Goal: Find contact information: Find contact information

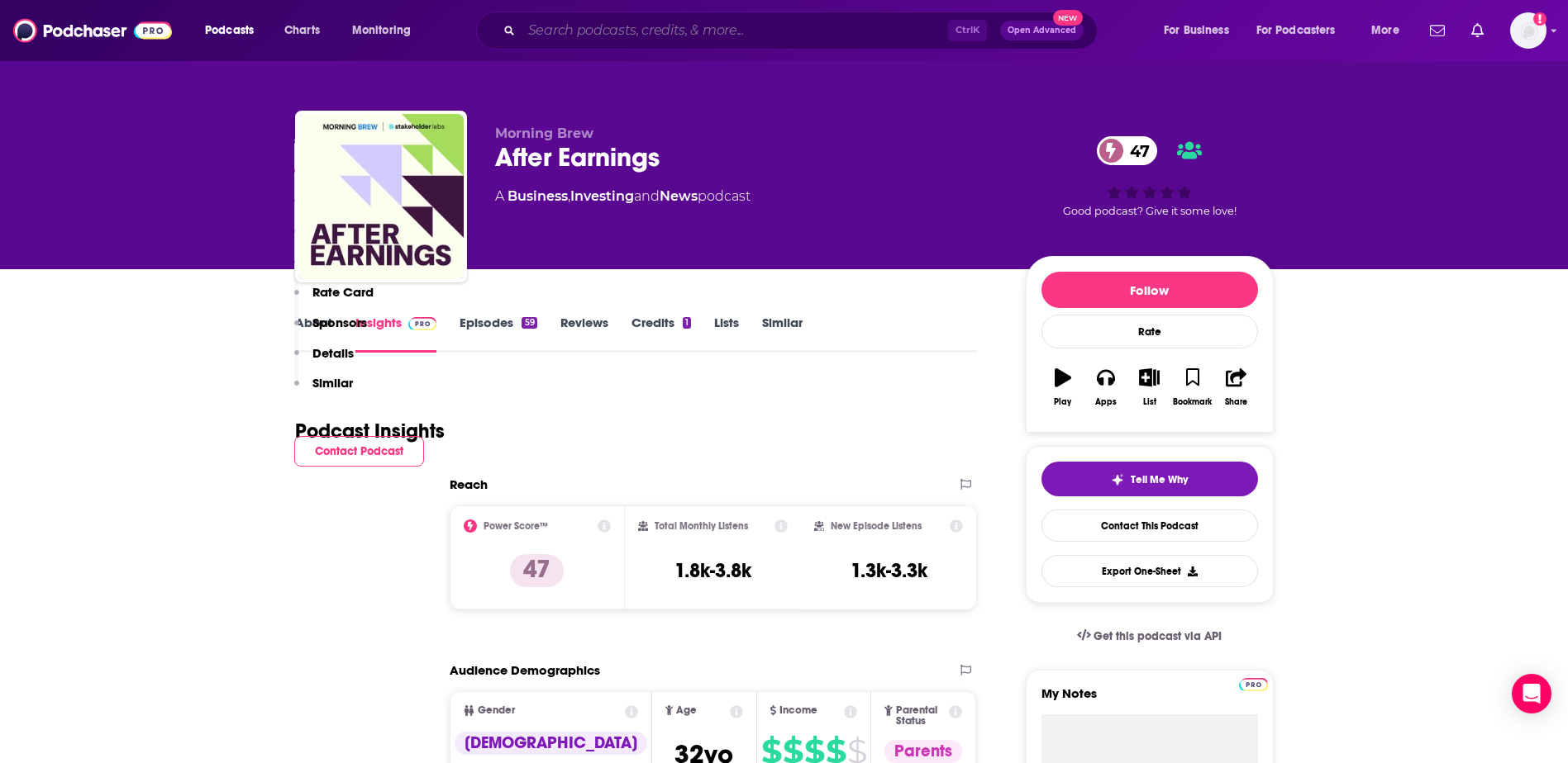
click at [625, 32] on input "Search podcasts, credits, & more..." at bounding box center [735, 30] width 427 height 26
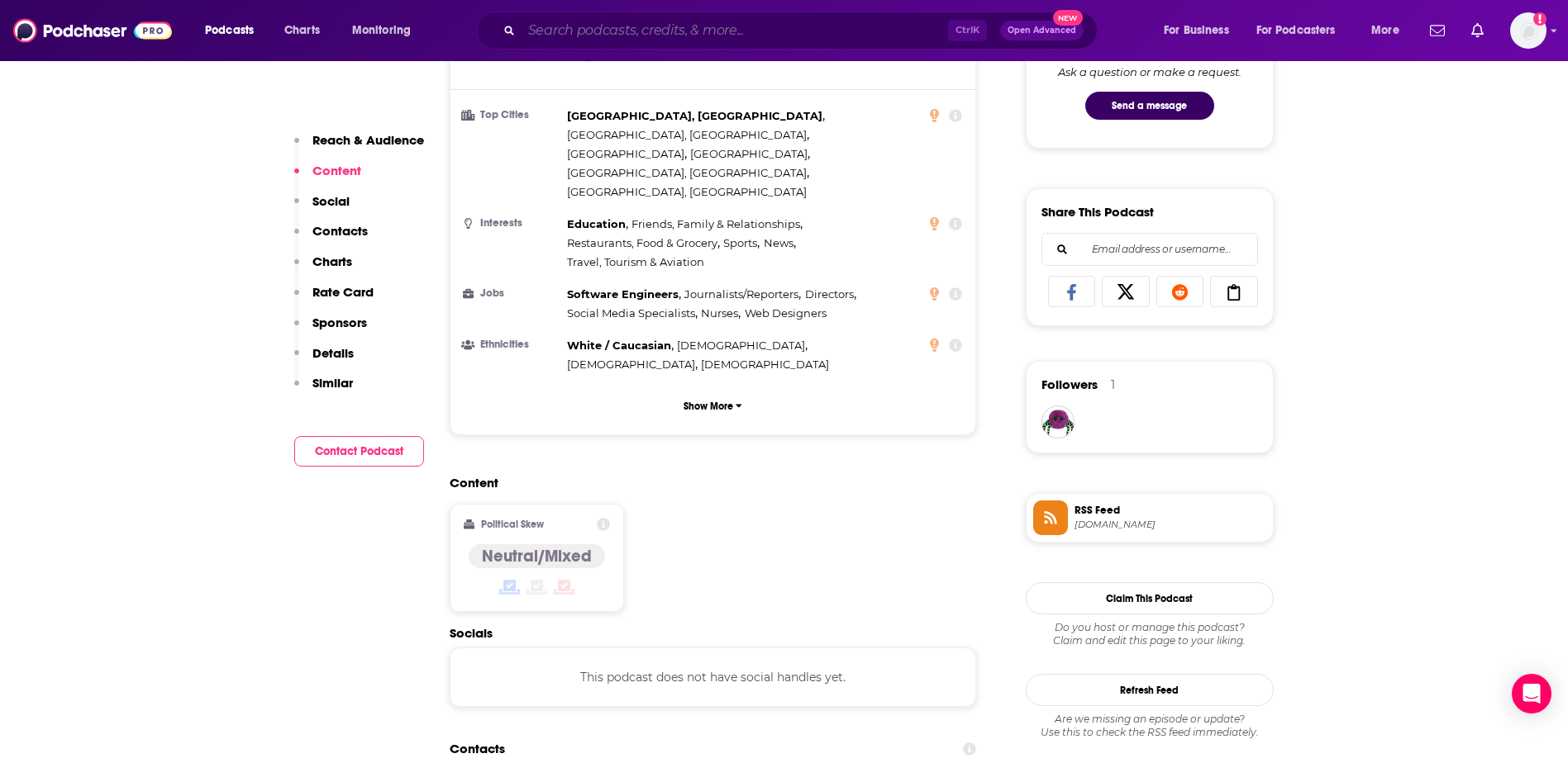
scroll to position [909, 0]
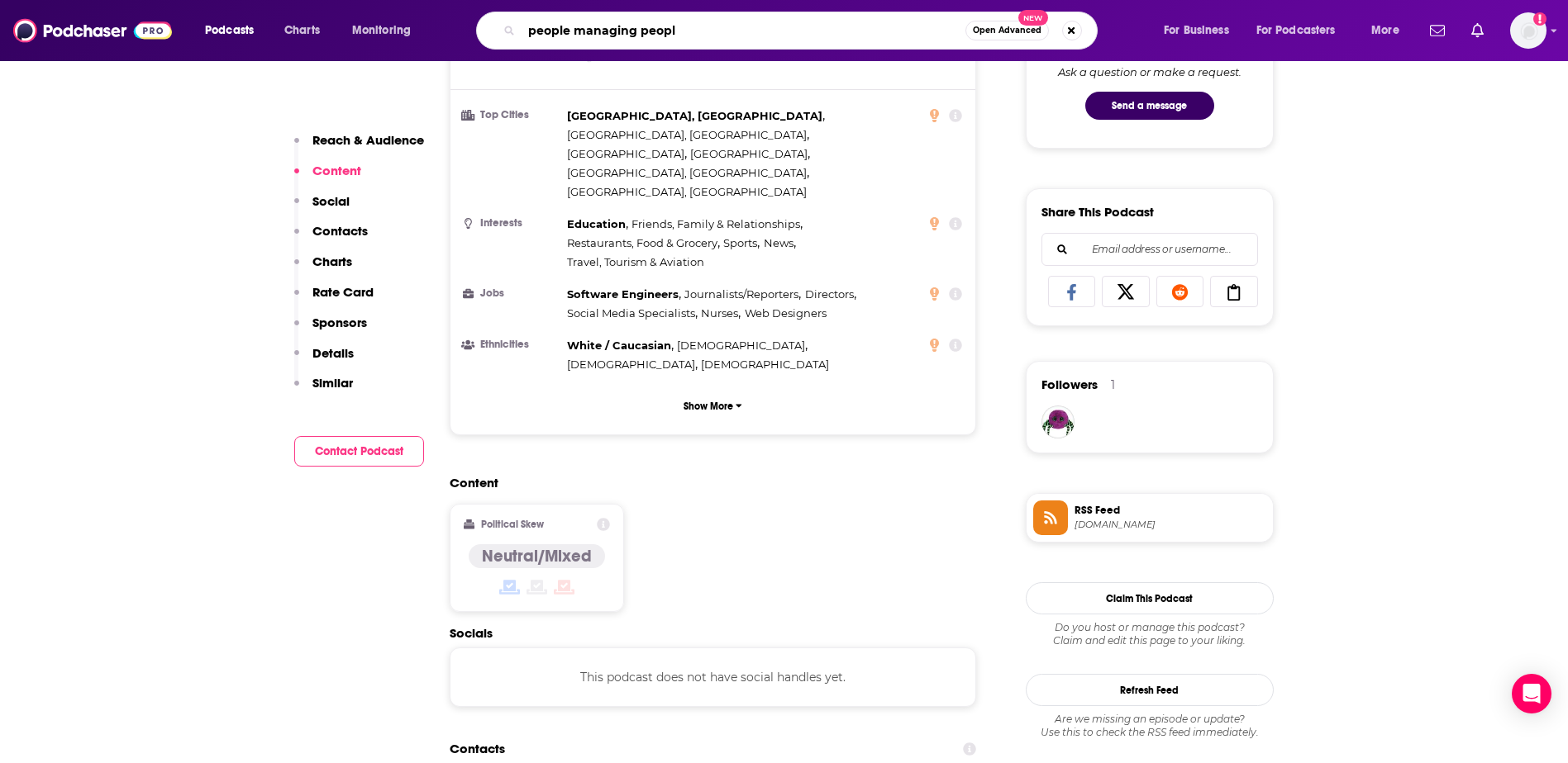
type input "people managing people"
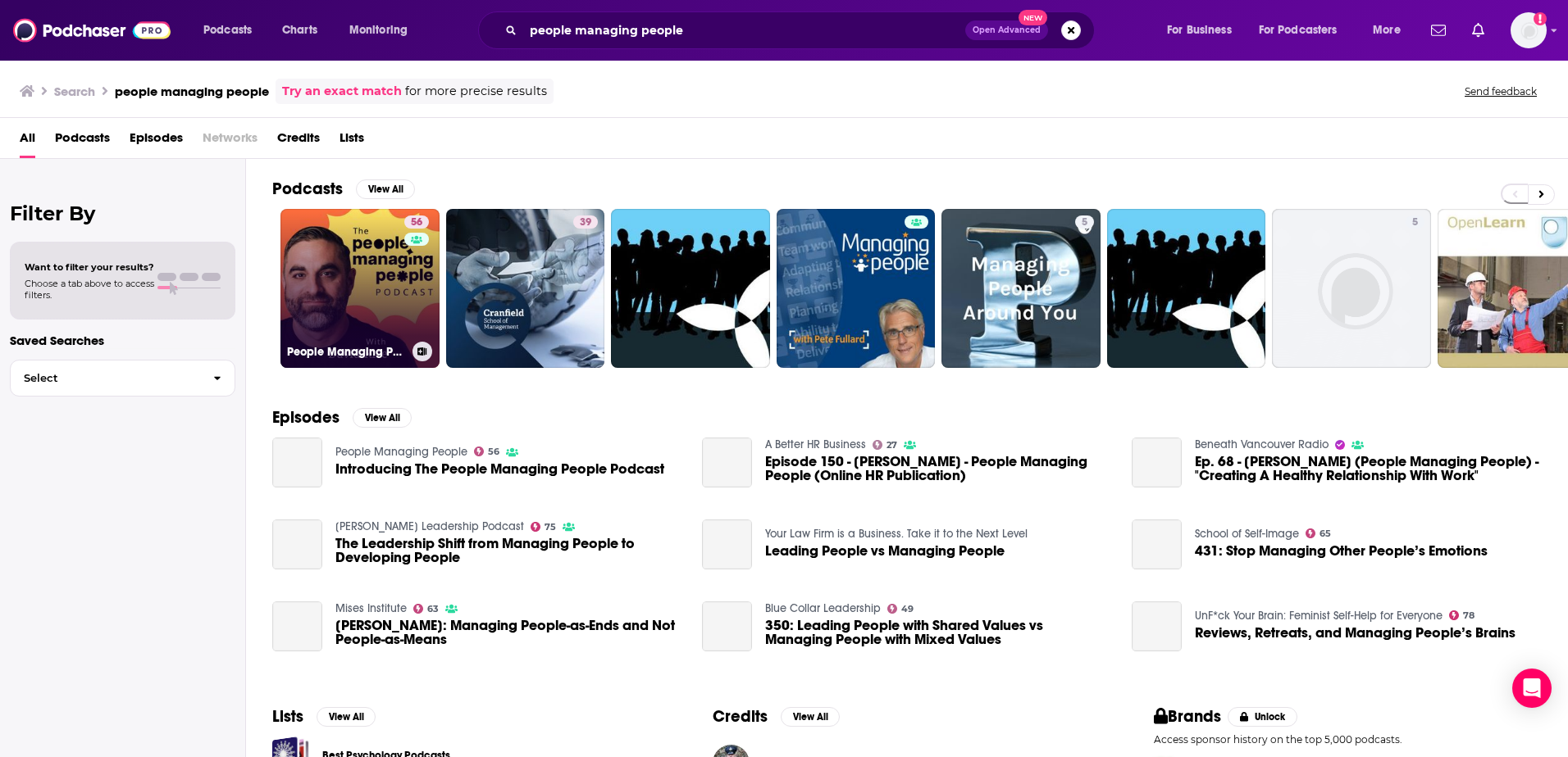
click at [380, 247] on link "56 People Managing People" at bounding box center [360, 288] width 159 height 159
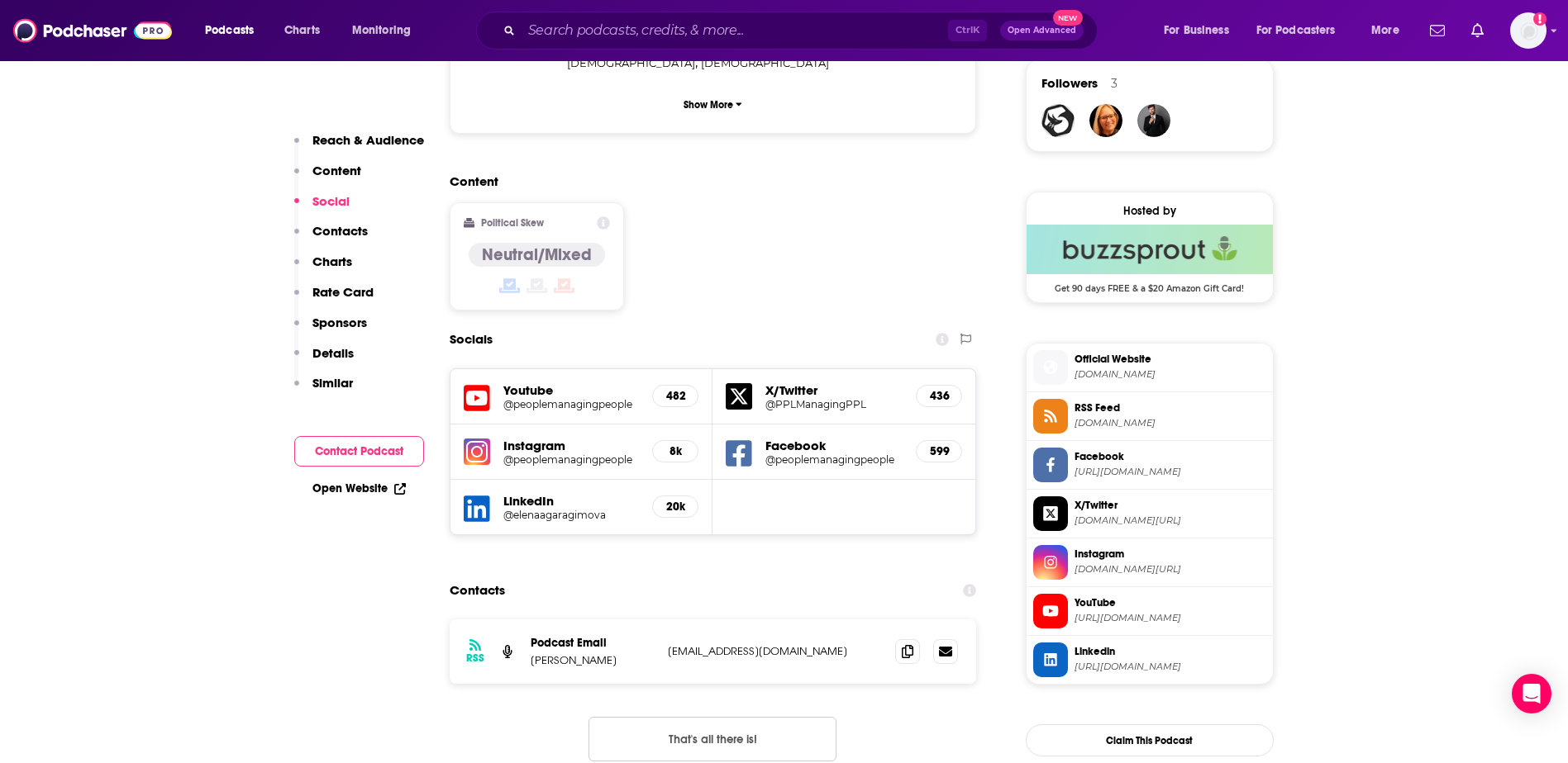
scroll to position [1239, 0]
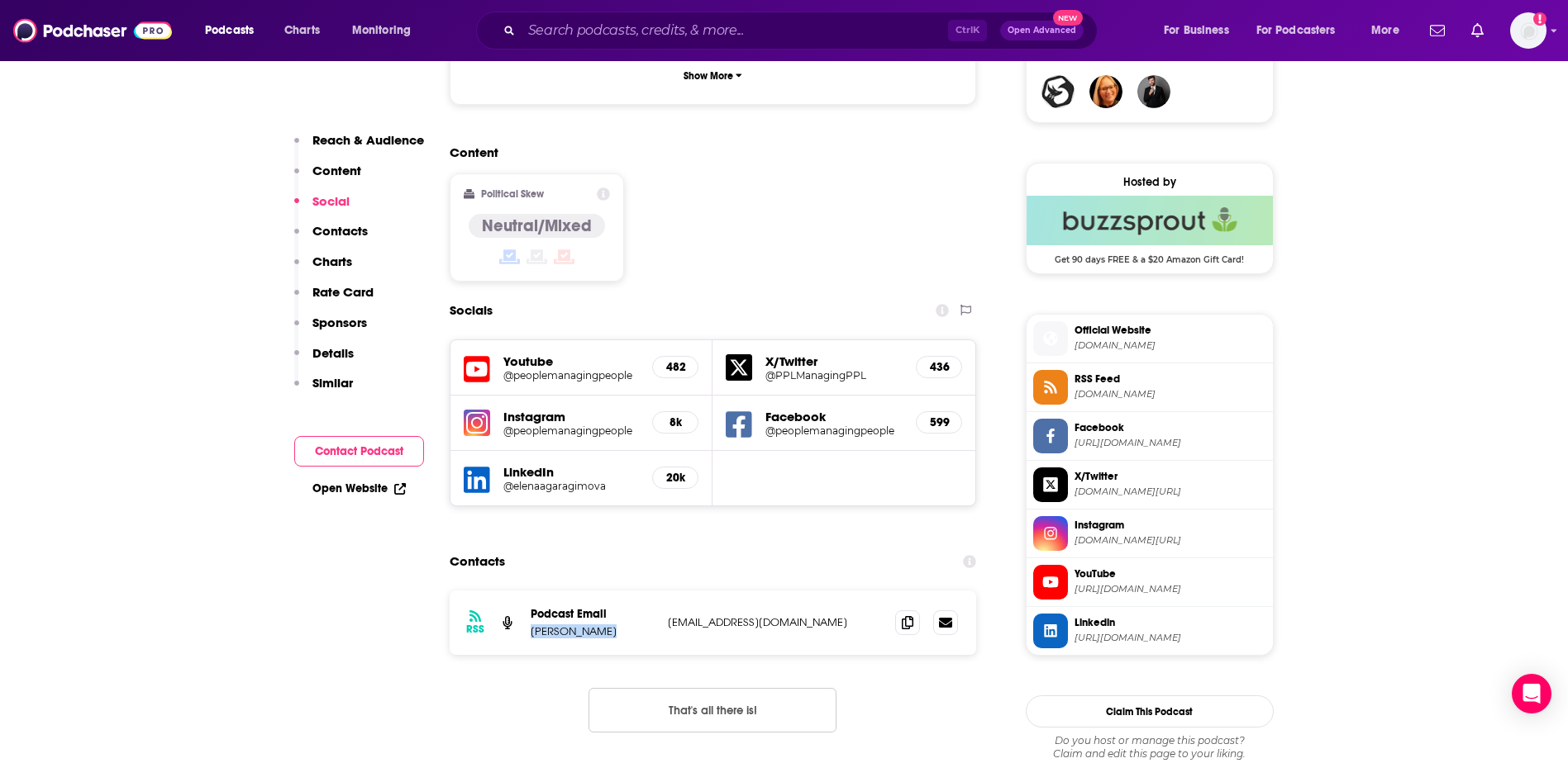
drag, startPoint x: 592, startPoint y: 537, endPoint x: 530, endPoint y: 537, distance: 62.0
click at [530, 591] on div "RSS Podcast Email [PERSON_NAME] [EMAIL_ADDRESS][DOMAIN_NAME] [EMAIL_ADDRESS][DO…" at bounding box center [713, 623] width 528 height 65
copy p "[PERSON_NAME]"
click at [902, 615] on icon at bounding box center [907, 622] width 12 height 14
drag, startPoint x: 617, startPoint y: 529, endPoint x: 530, endPoint y: 534, distance: 87.1
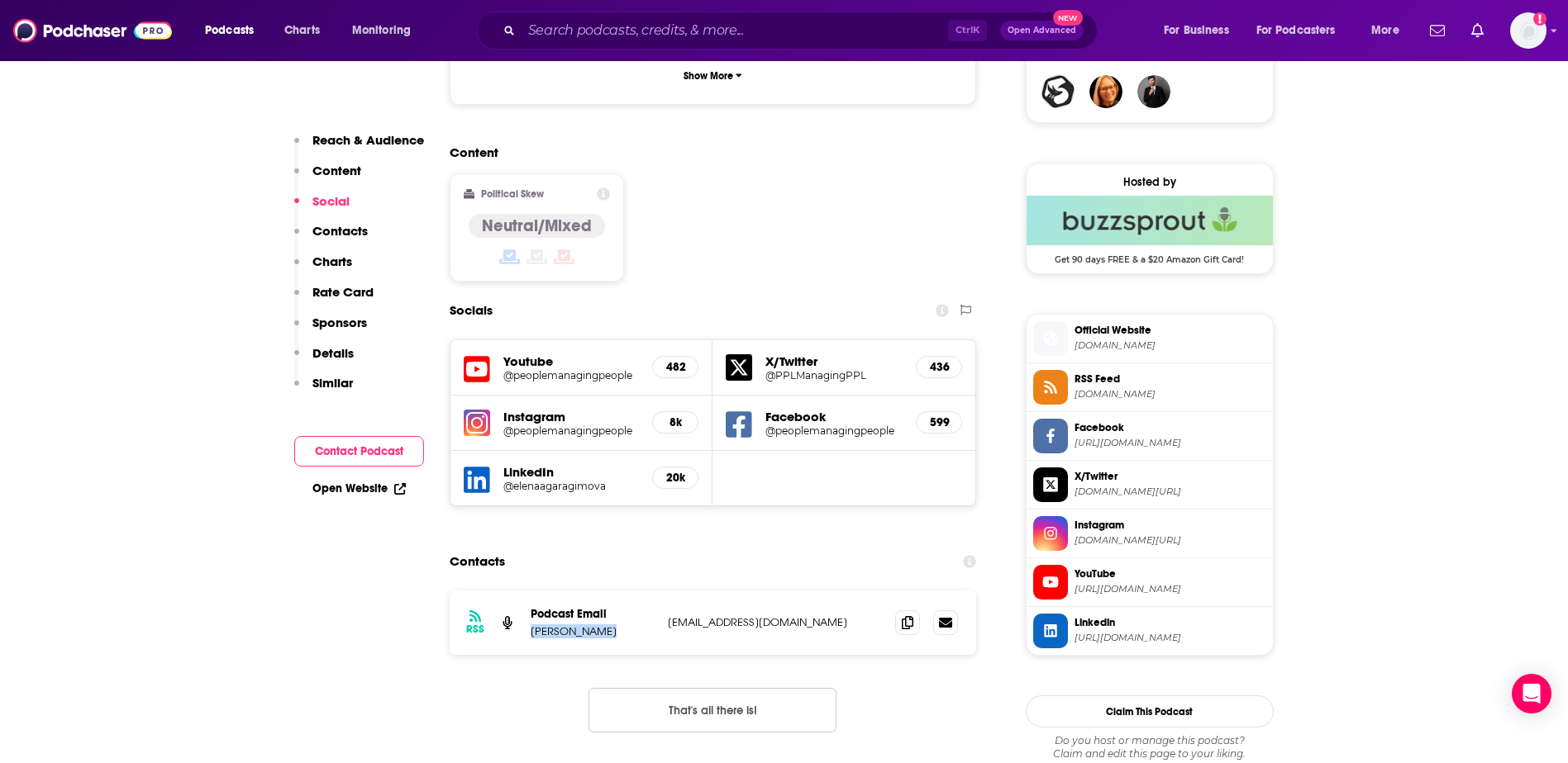
click at [530, 625] on p "[PERSON_NAME]" at bounding box center [592, 632] width 124 height 14
copy p "[PERSON_NAME]"
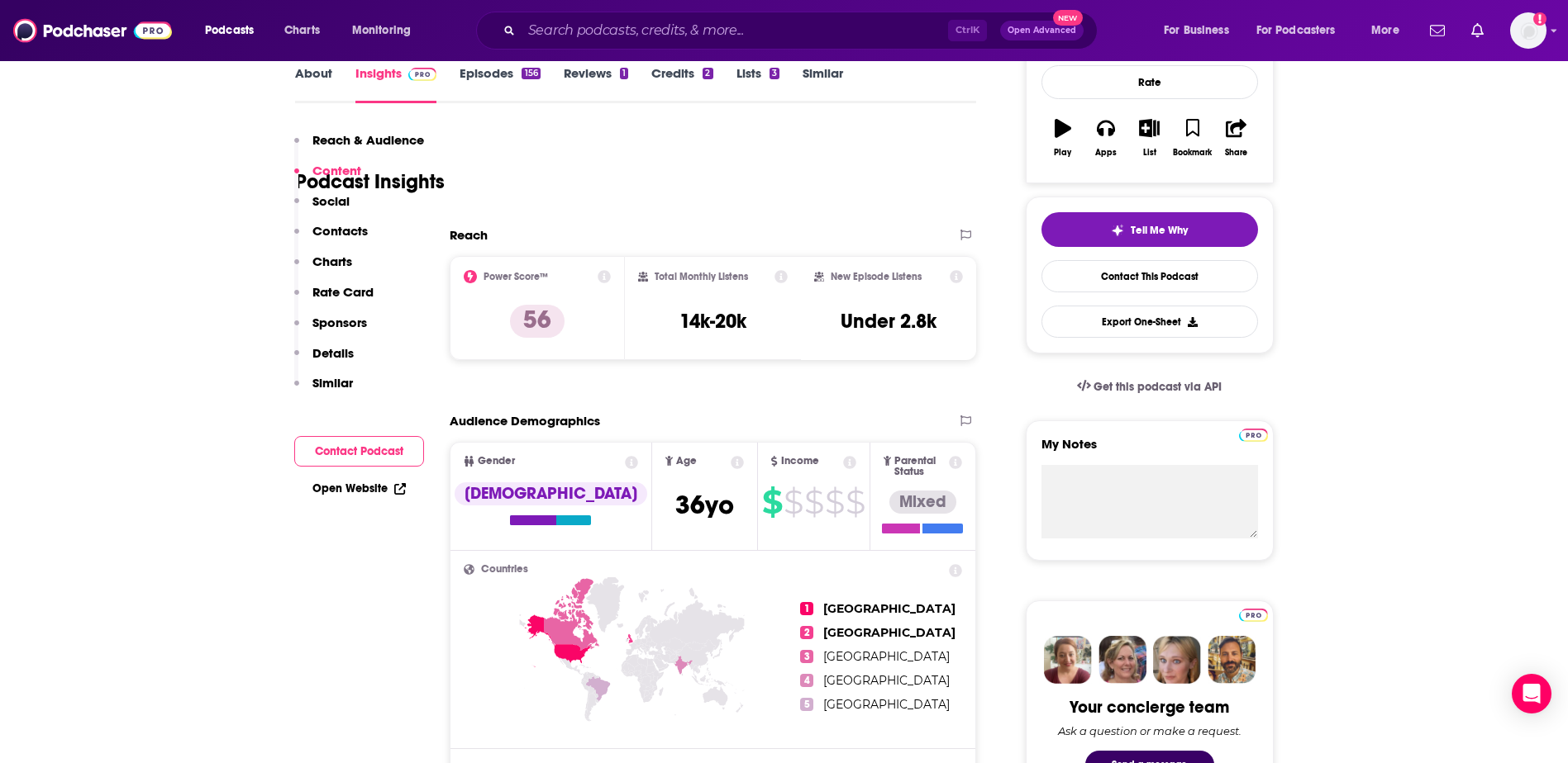
scroll to position [0, 0]
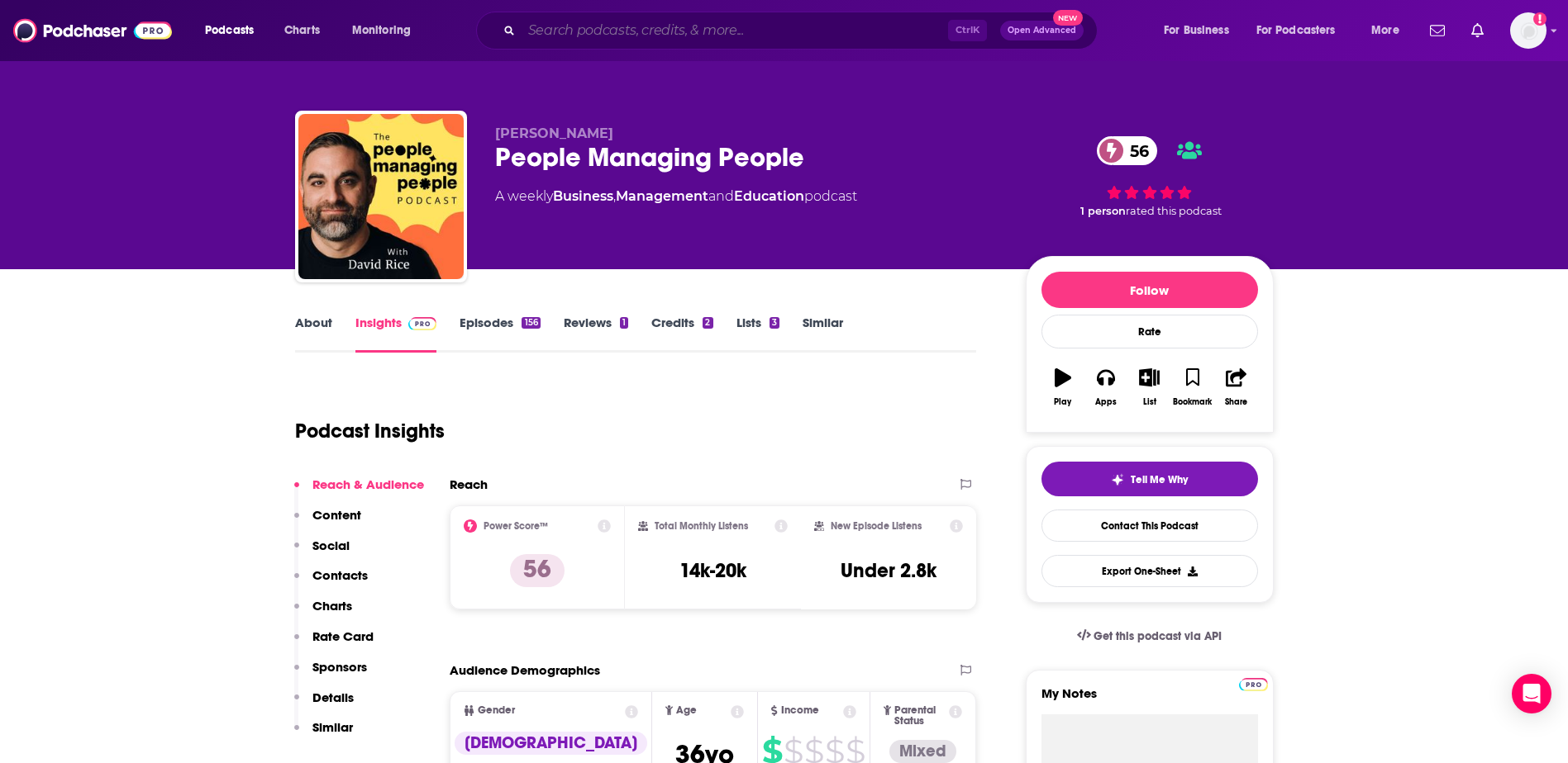
click at [700, 37] on input "Search podcasts, credits, & more..." at bounding box center [735, 30] width 427 height 26
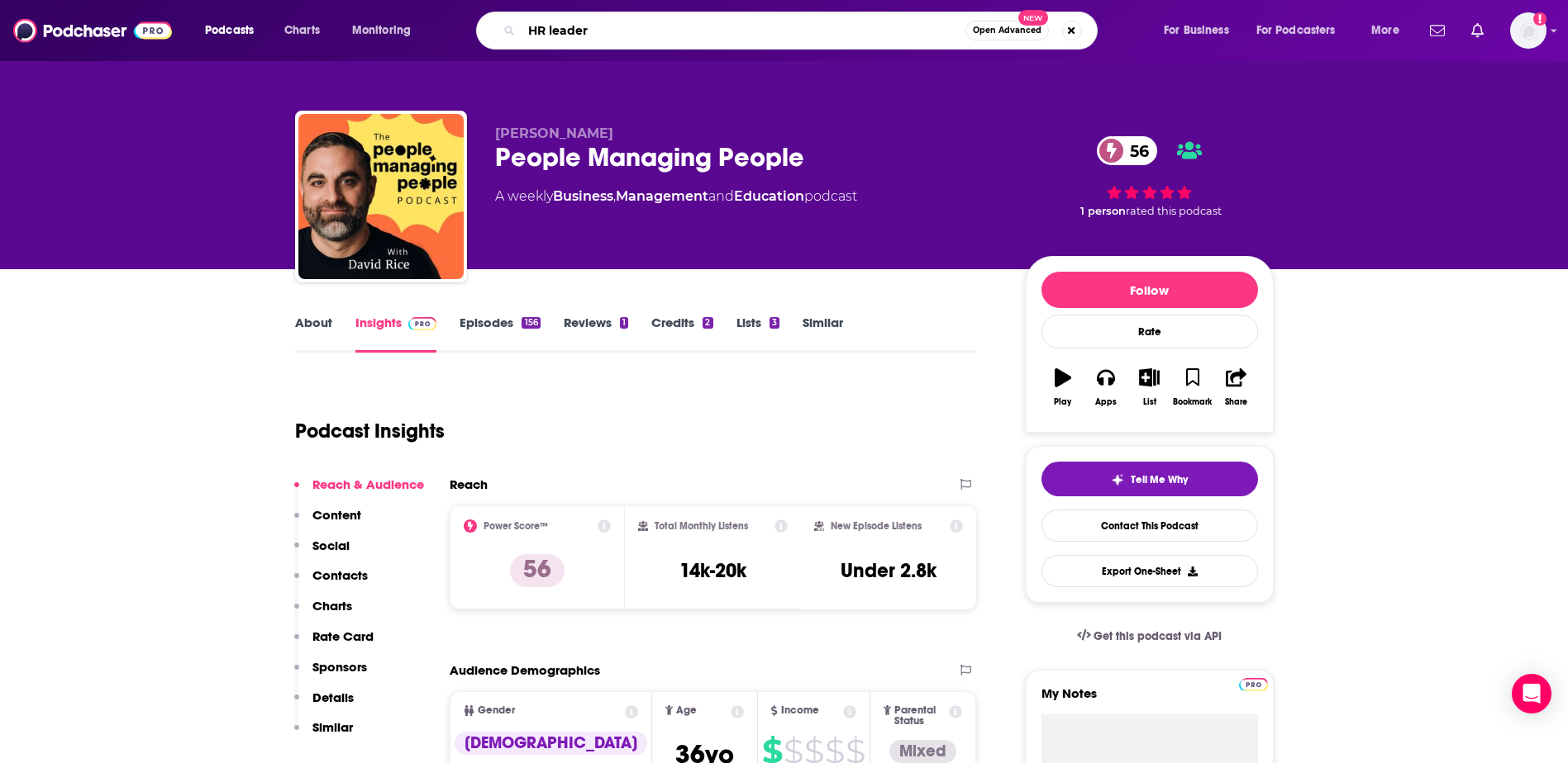
type input "HR leaders"
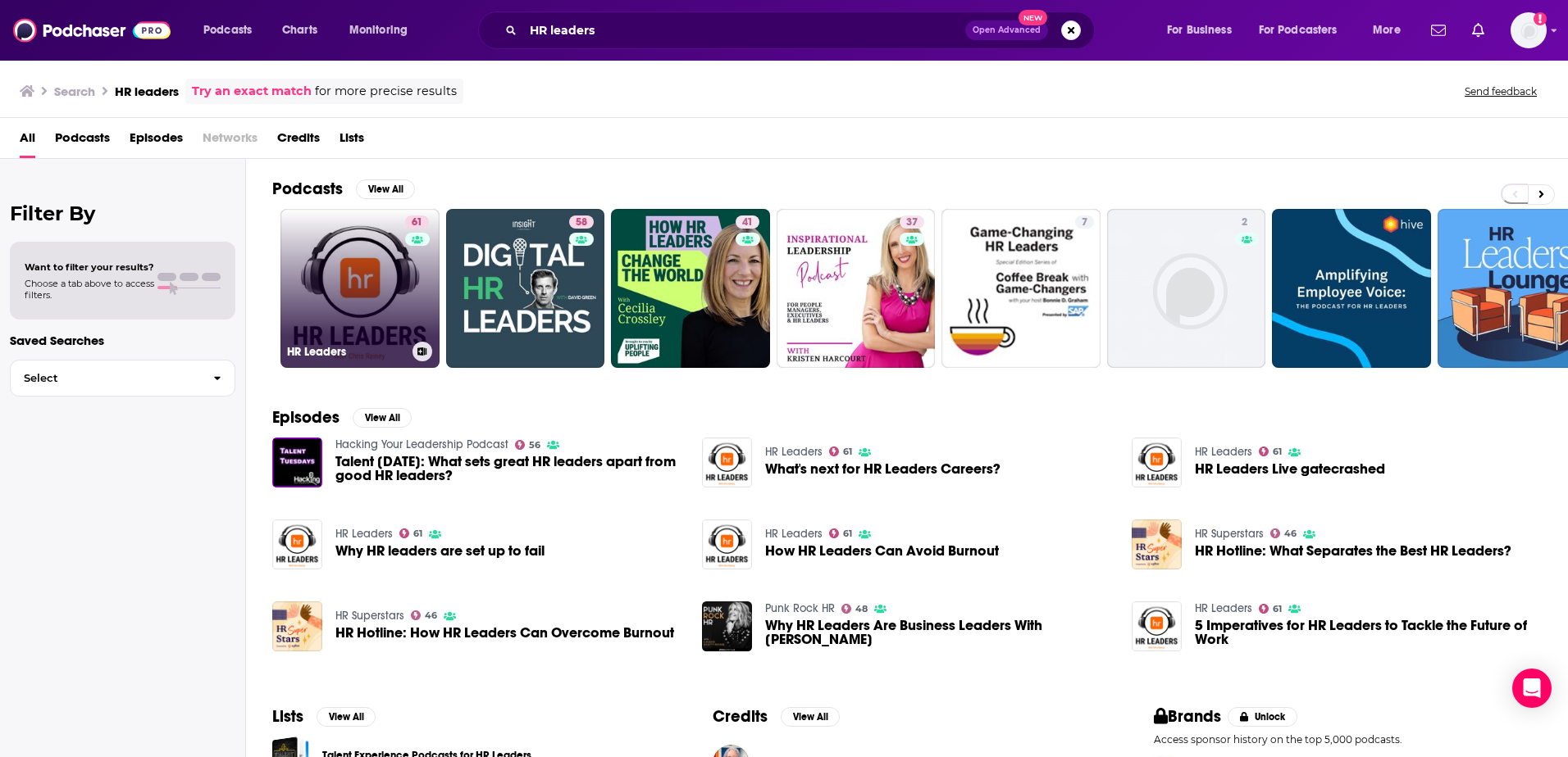
click at [409, 290] on div "61" at bounding box center [418, 279] width 28 height 126
